Goal: Task Accomplishment & Management: Manage account settings

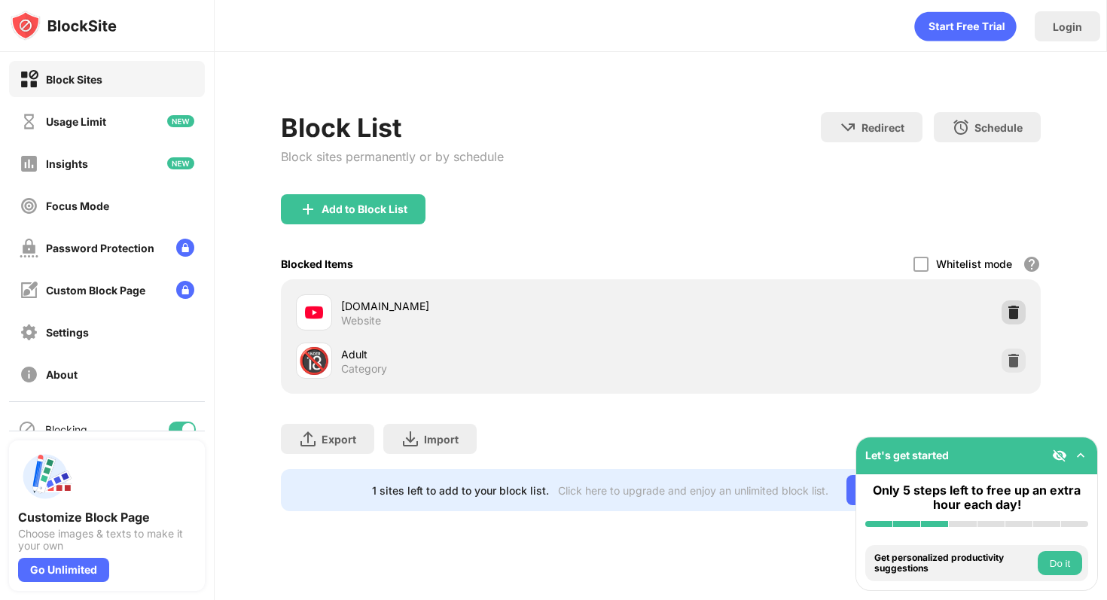
click at [1003, 305] on div at bounding box center [1013, 312] width 24 height 24
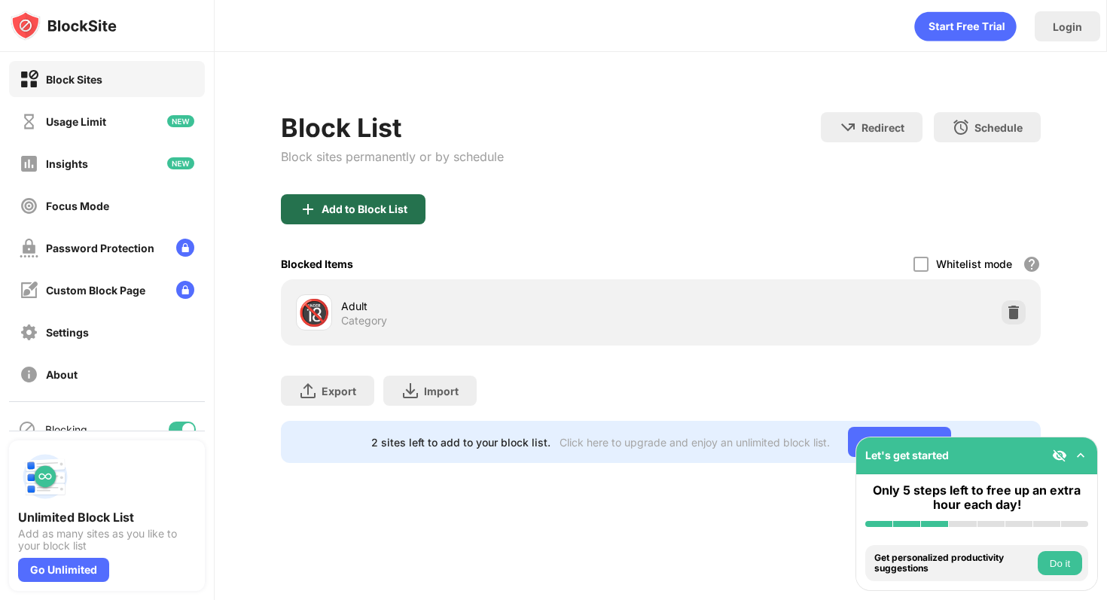
click at [343, 194] on div "Add to Block List" at bounding box center [353, 209] width 145 height 30
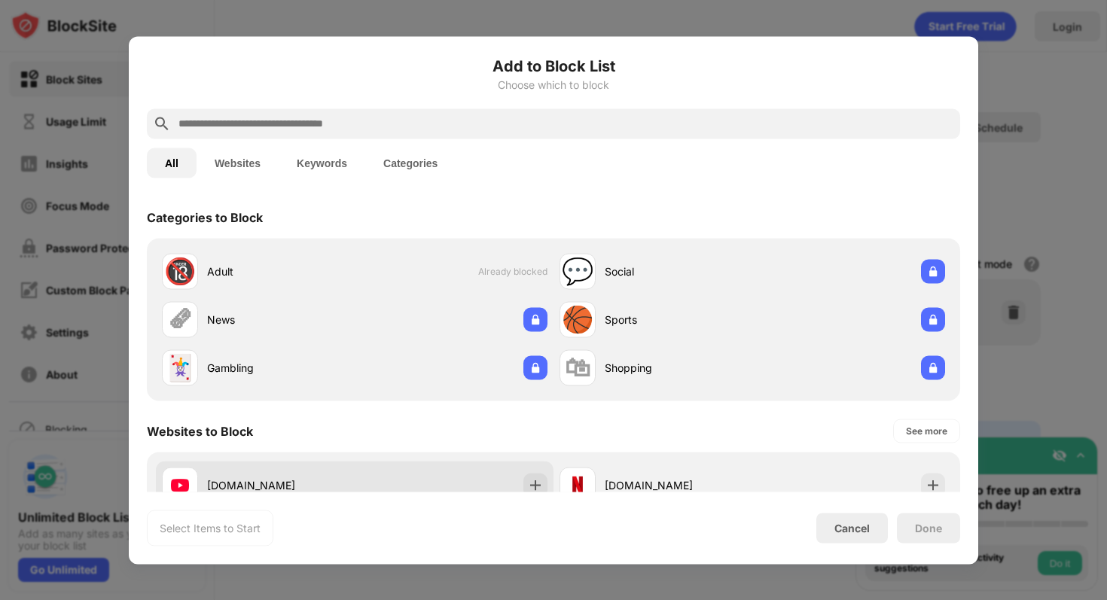
click at [504, 486] on div "[DOMAIN_NAME]" at bounding box center [354, 485] width 397 height 48
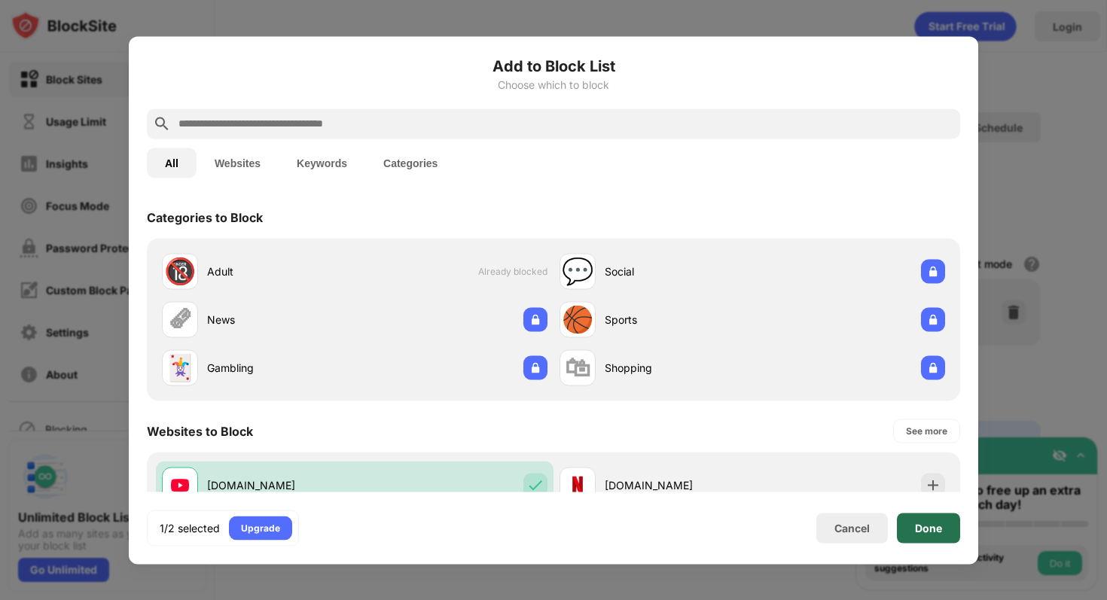
click at [943, 525] on div "Done" at bounding box center [928, 528] width 63 height 30
